Goal: Transaction & Acquisition: Subscribe to service/newsletter

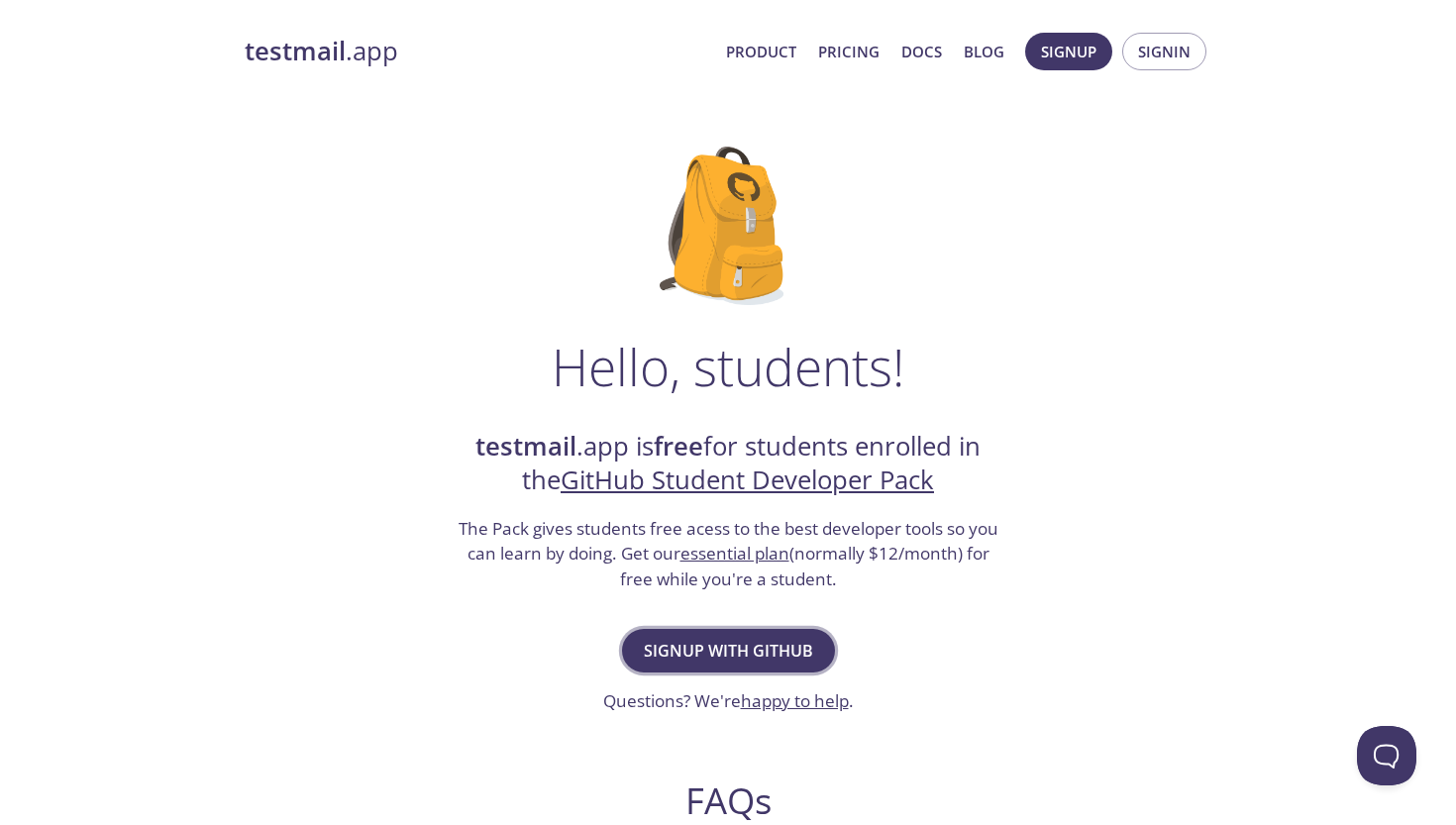
click at [799, 644] on span "Signup with GitHub" at bounding box center [728, 650] width 170 height 28
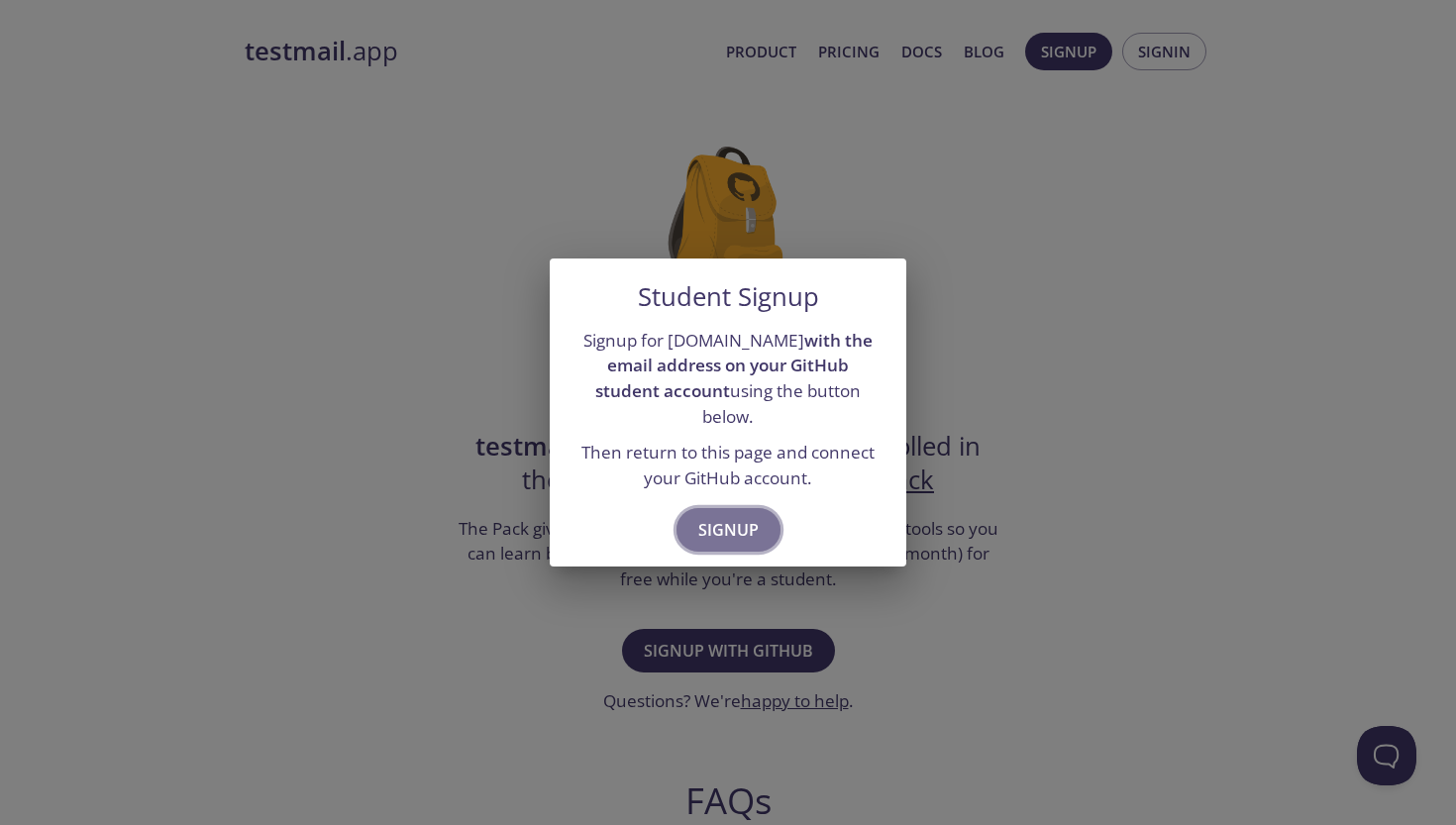
click at [724, 516] on span "Signup" at bounding box center [728, 530] width 61 height 28
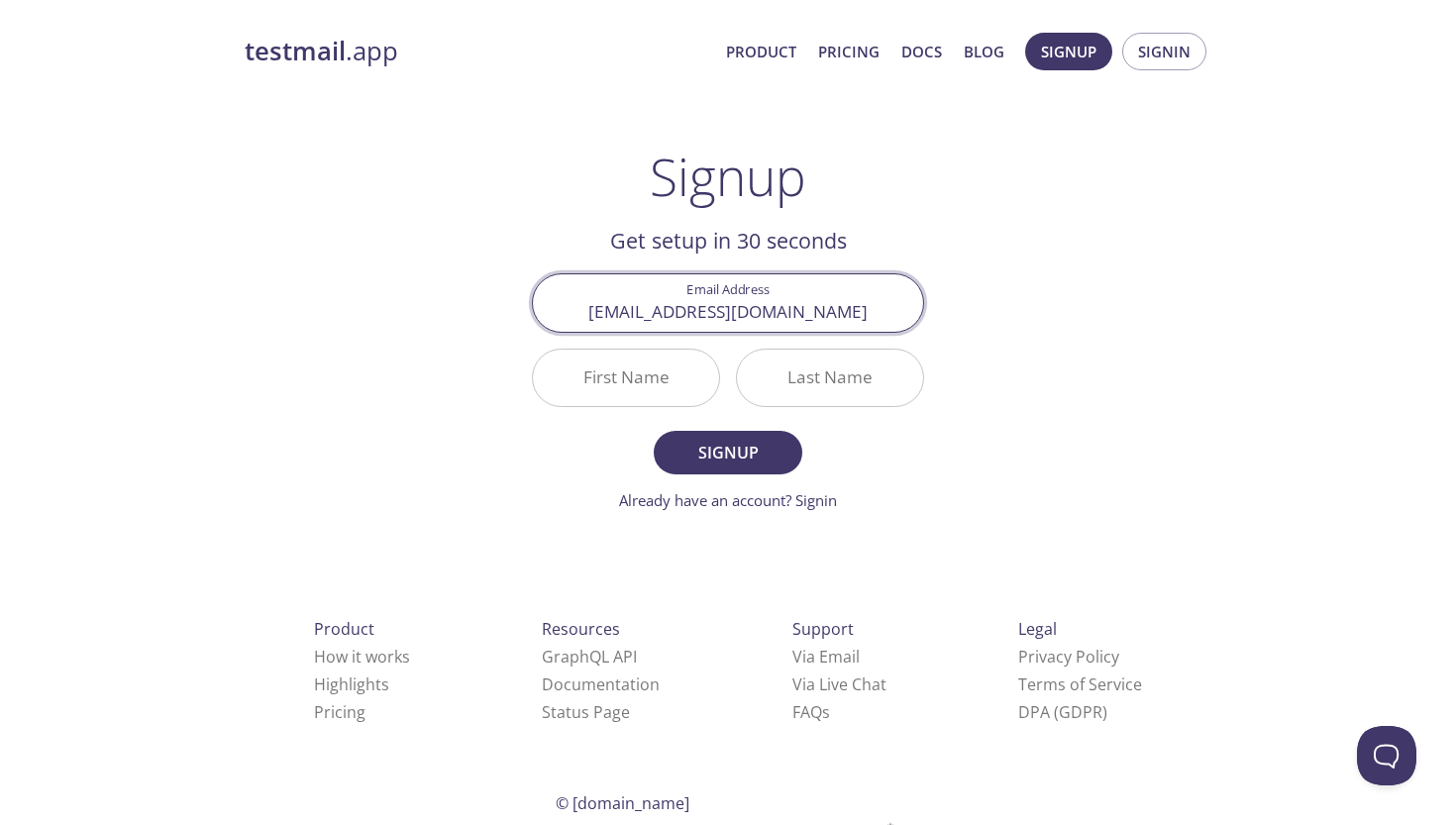
type input "[EMAIL_ADDRESS][DOMAIN_NAME]"
click at [642, 410] on div "First Name" at bounding box center [626, 377] width 204 height 74
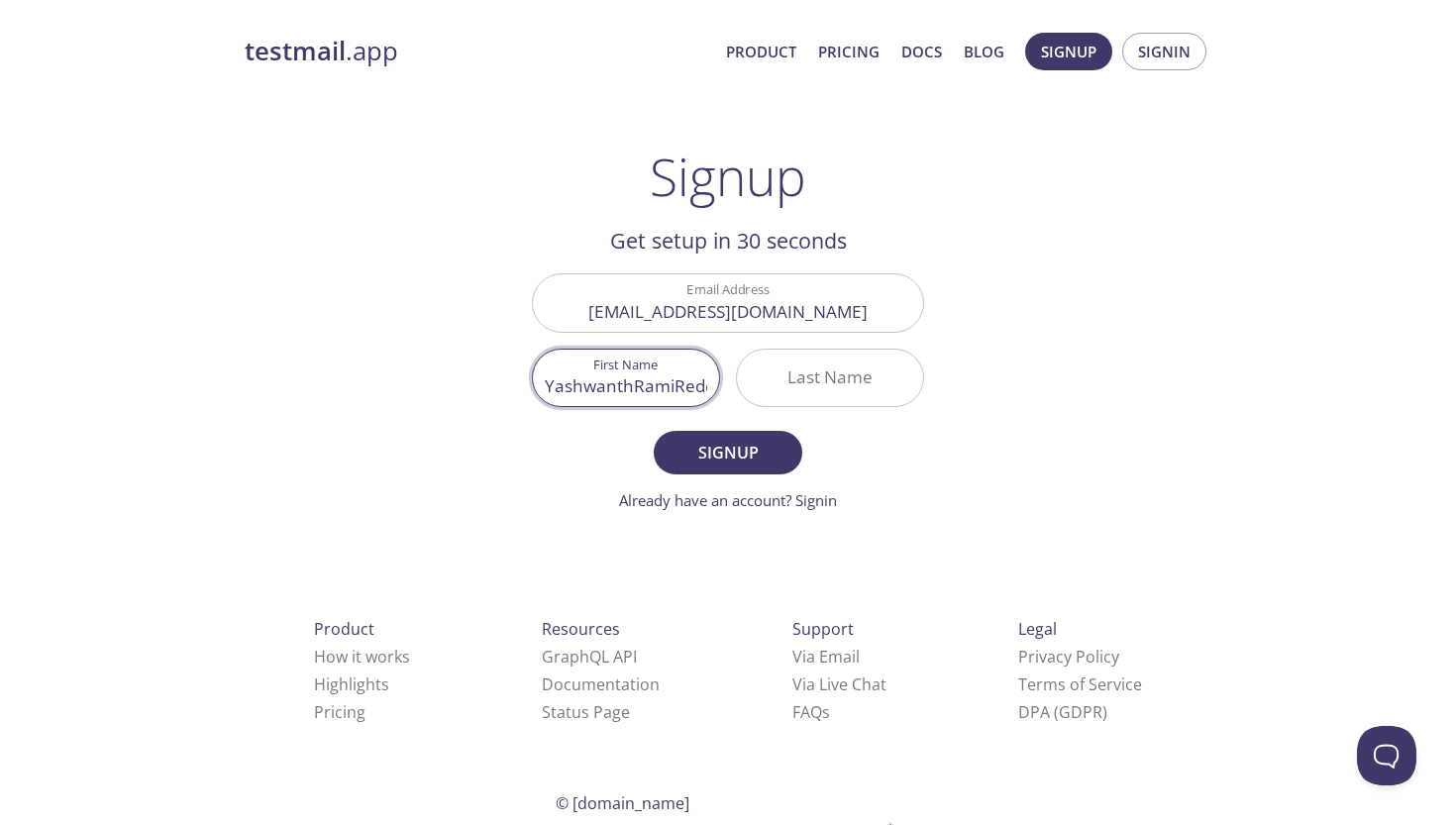
type input "YashwanthRamiReddy"
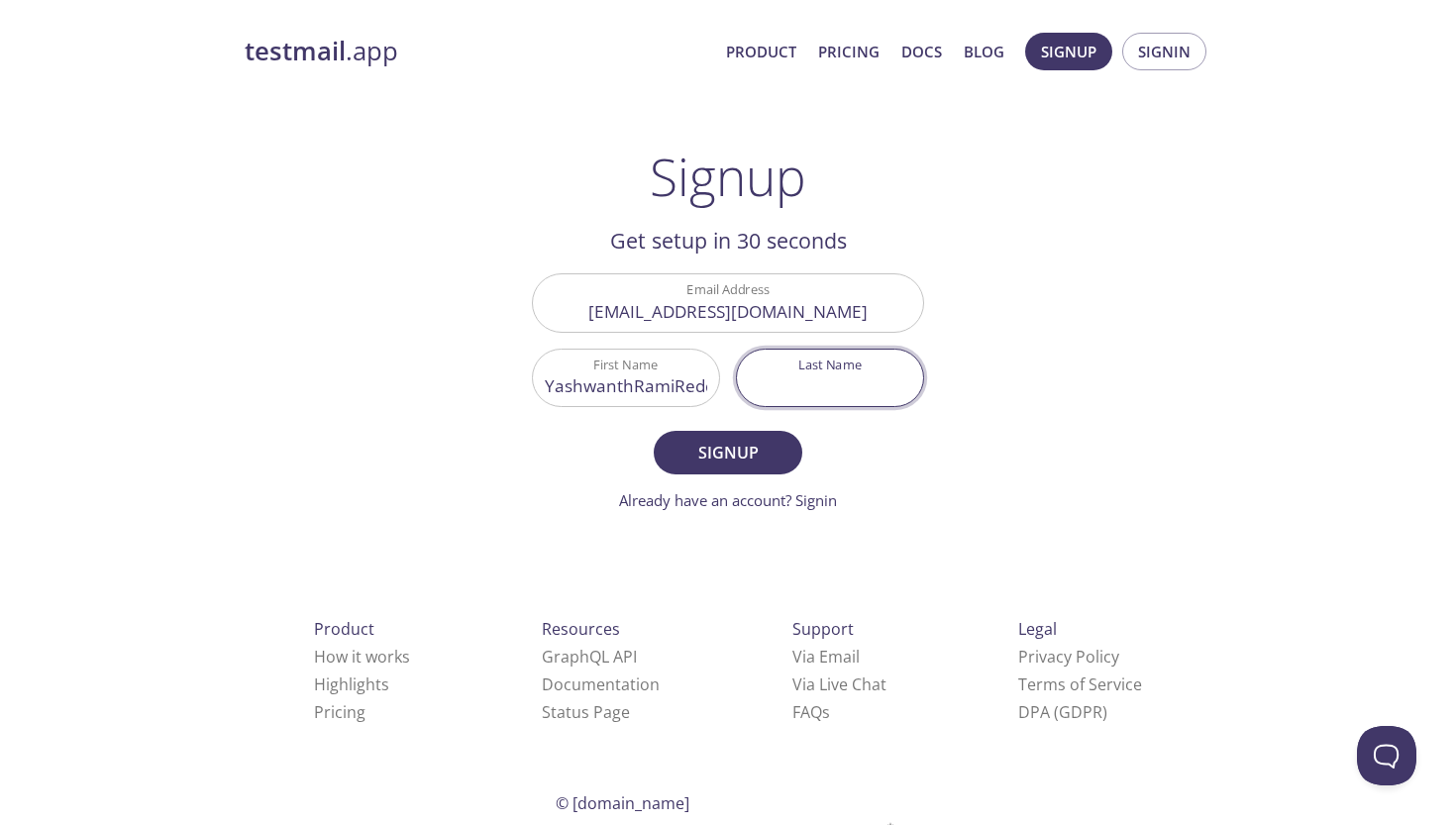
type input "g"
type input "[PERSON_NAME]"
click at [703, 427] on form "Email Address sgygogir@liverpool.ac.uk First Name YashwanthRamiReddy Last Name …" at bounding box center [728, 392] width 392 height 237
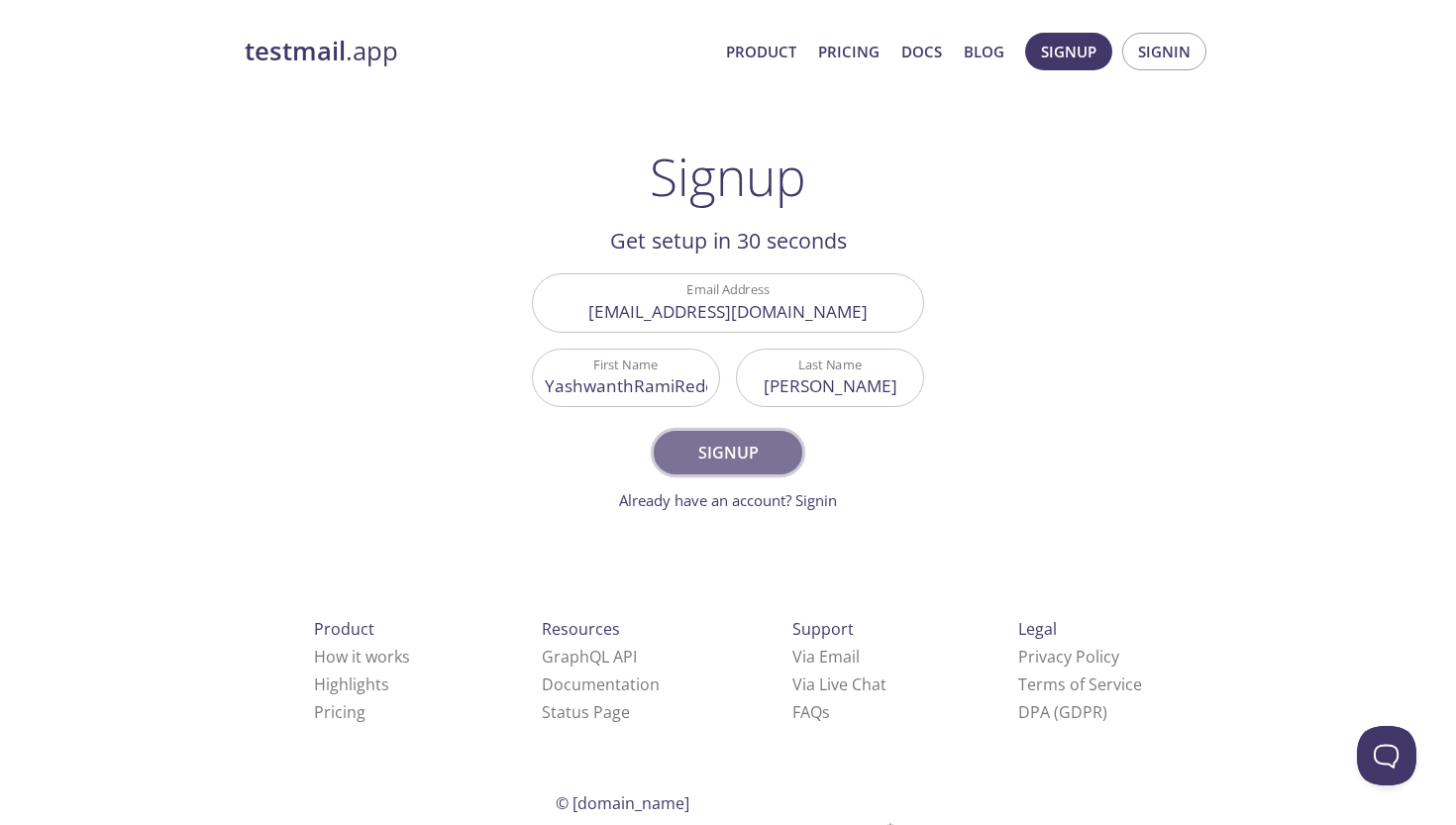
click at [703, 431] on button "Signup" at bounding box center [728, 453] width 149 height 44
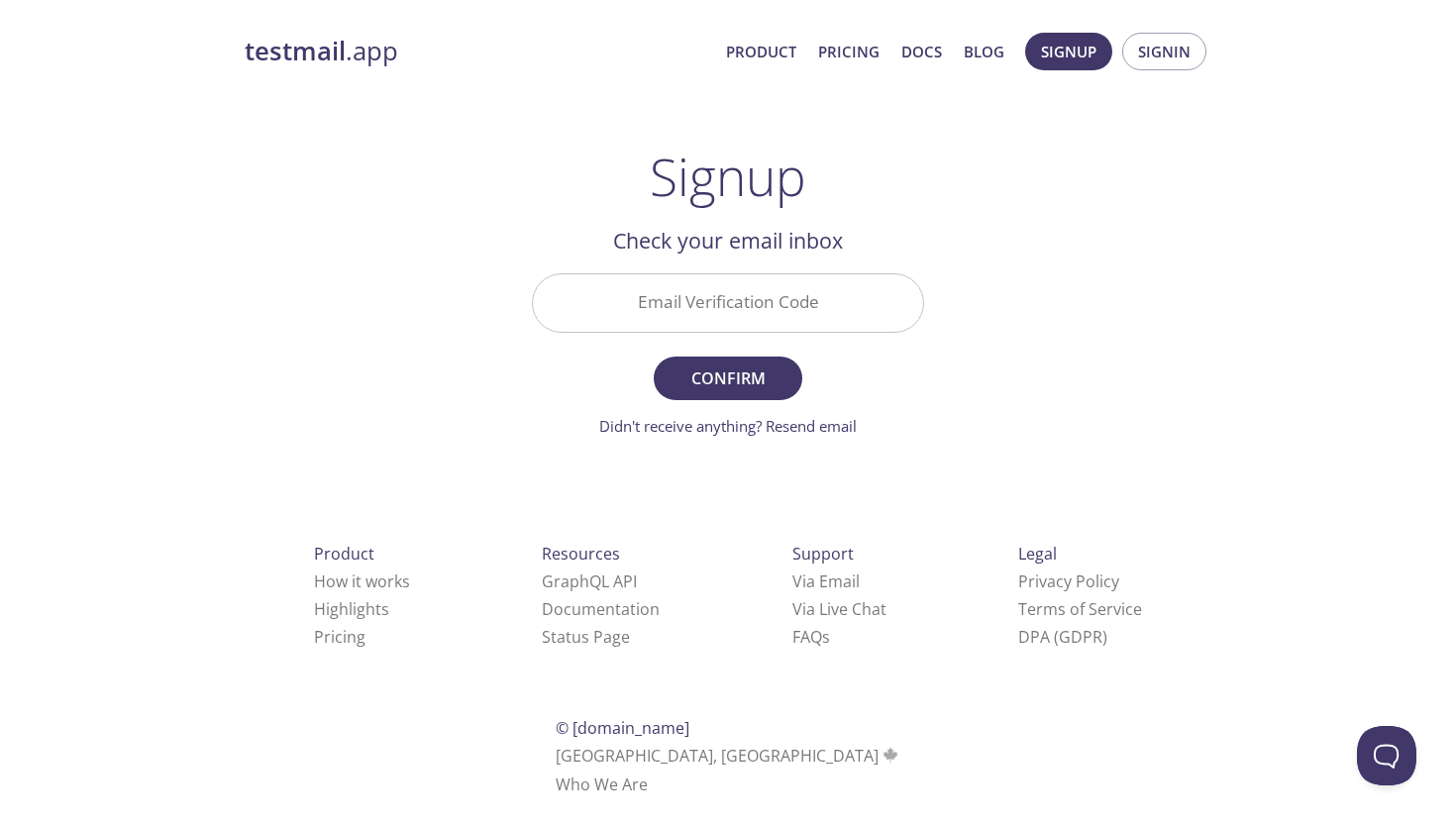
click at [772, 325] on input "Email Verification Code" at bounding box center [728, 302] width 390 height 57
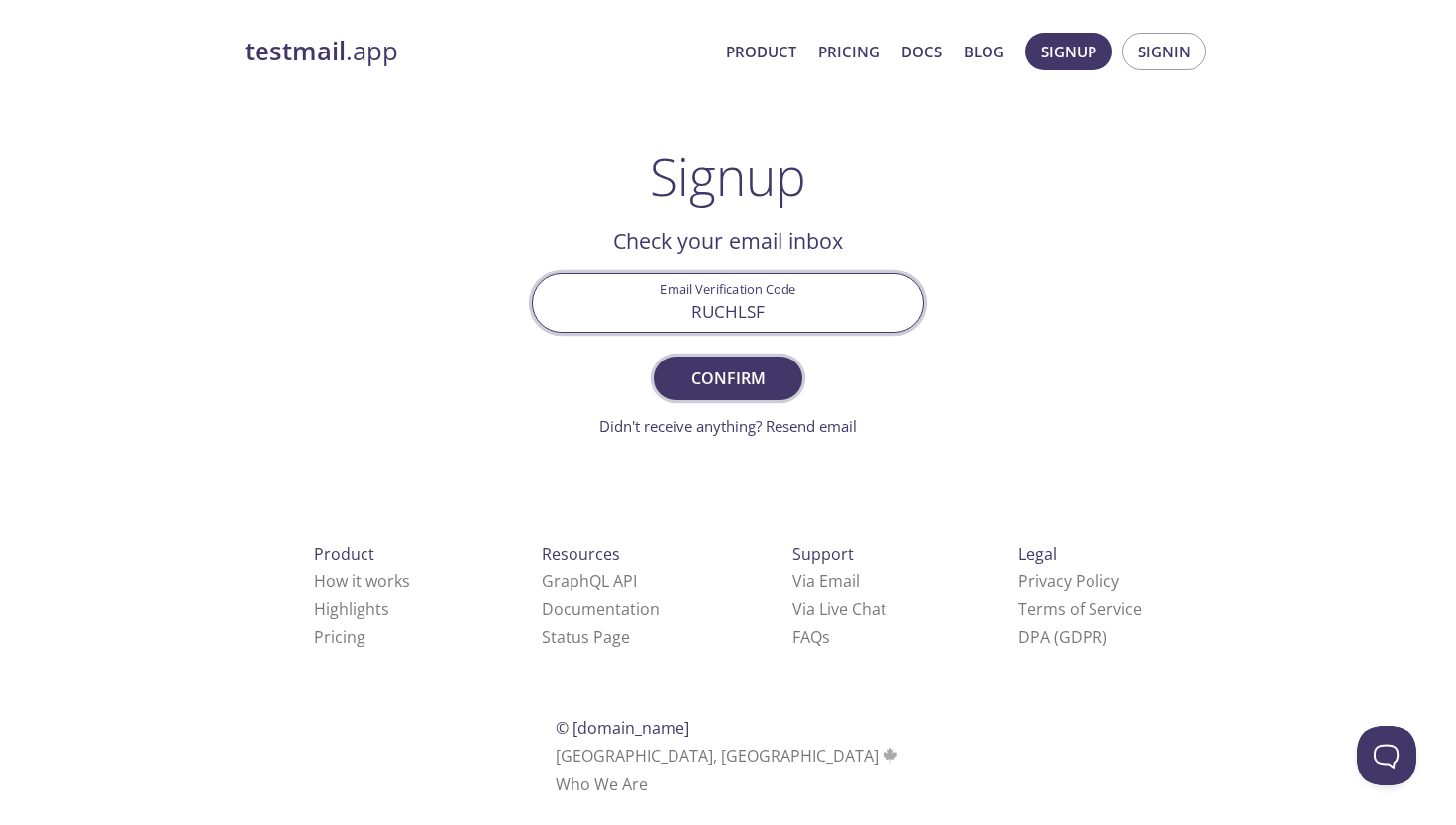
type input "RUCHLSF"
click at [729, 380] on span "Confirm" at bounding box center [728, 378] width 105 height 28
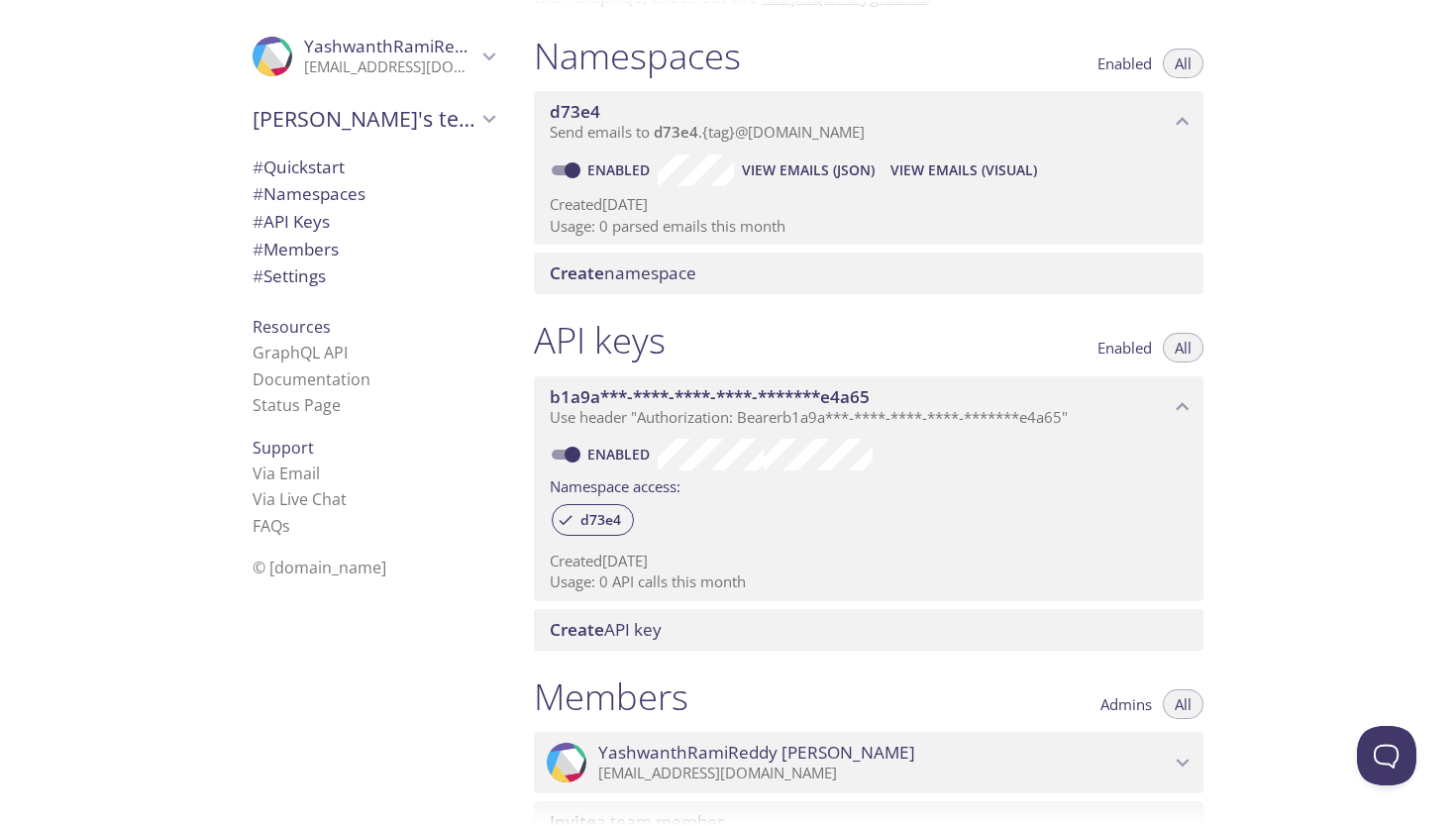
scroll to position [213, 0]
